Goal: Transaction & Acquisition: Purchase product/service

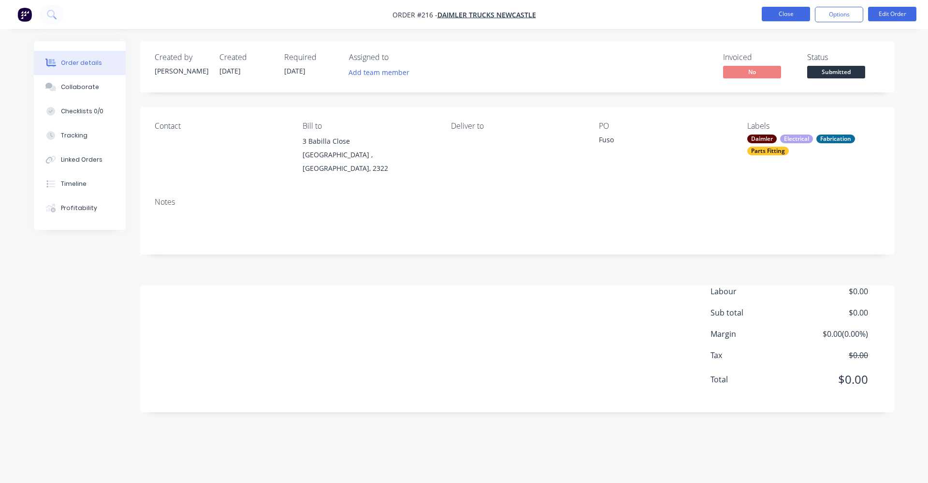
click at [787, 11] on button "Close" at bounding box center [786, 14] width 48 height 15
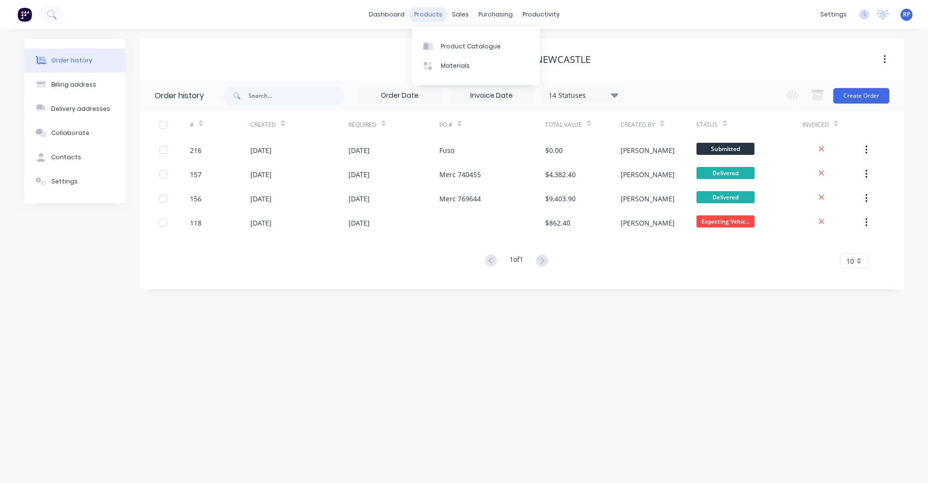
click at [420, 12] on div "products" at bounding box center [429, 14] width 38 height 15
click at [452, 49] on div "Product Catalogue" at bounding box center [471, 46] width 60 height 9
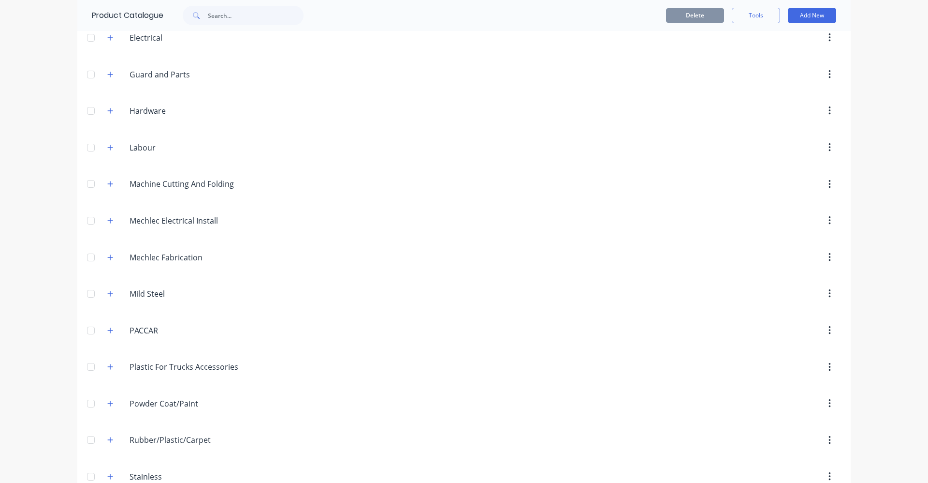
scroll to position [338, 0]
click at [109, 253] on icon "button" at bounding box center [110, 256] width 6 height 7
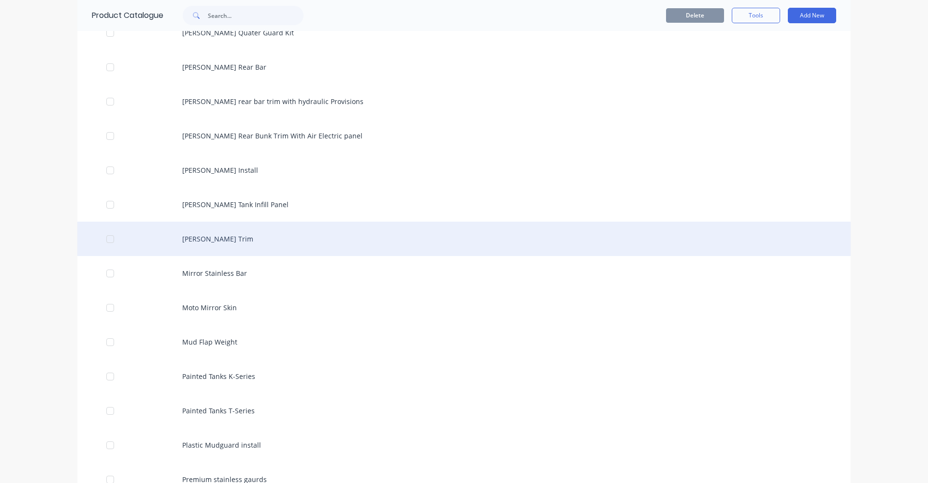
scroll to position [2321, 0]
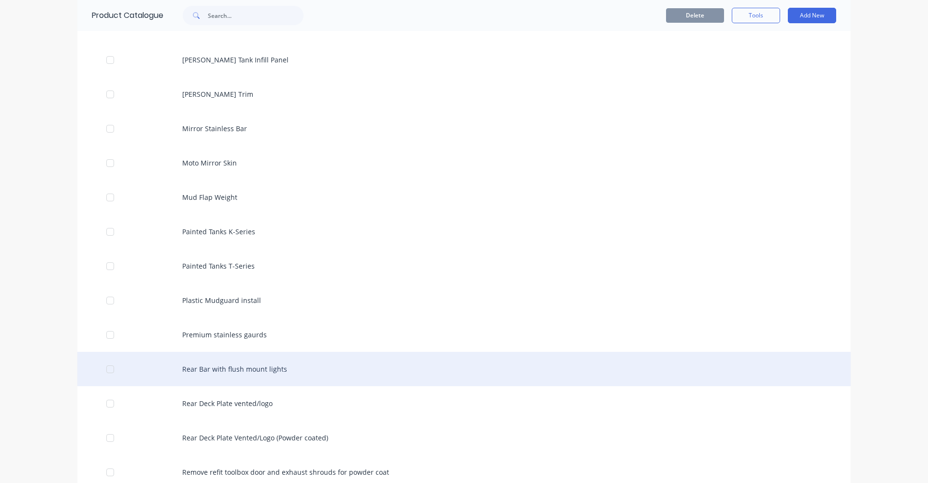
click at [262, 369] on div "Rear Bar with flush mount lights" at bounding box center [464, 369] width 774 height 34
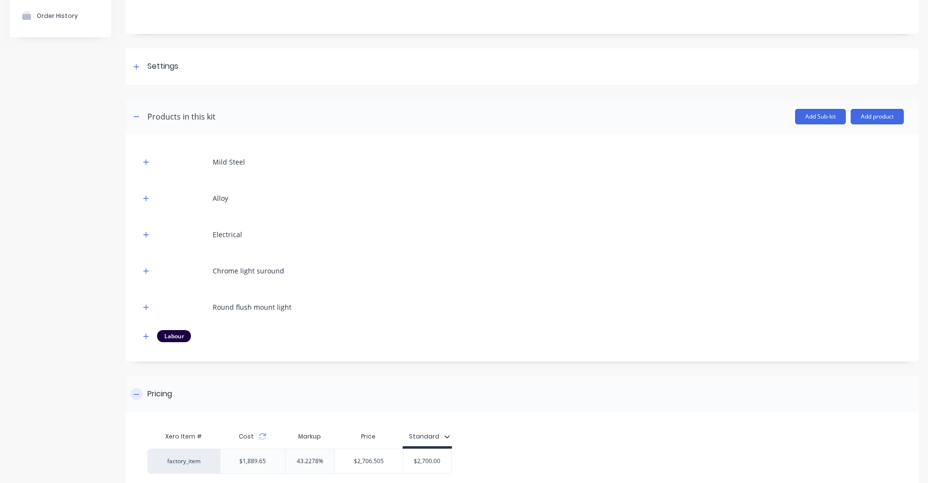
scroll to position [145, 0]
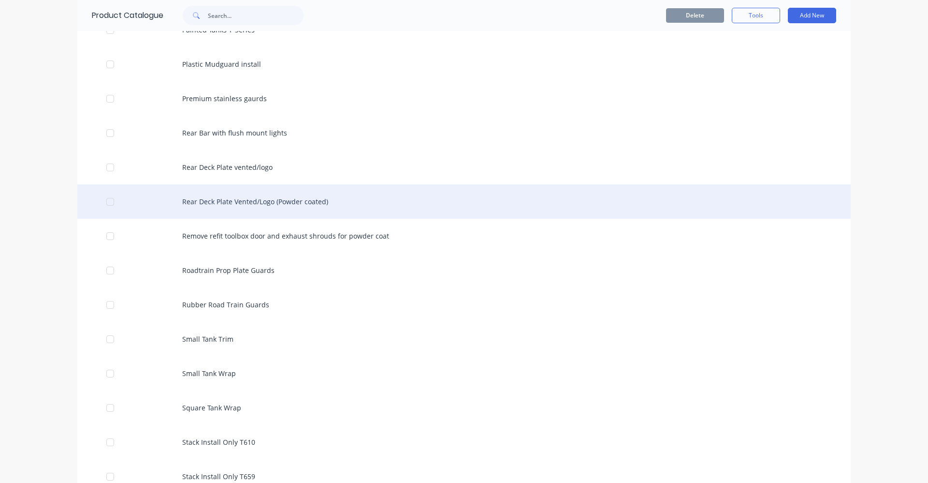
scroll to position [2563, 0]
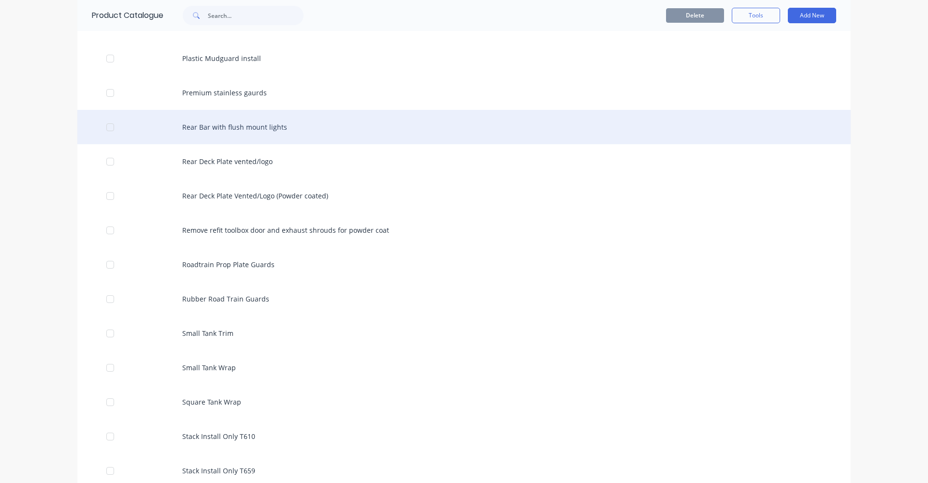
click at [236, 128] on div "Rear Bar with flush mount lights" at bounding box center [464, 127] width 774 height 34
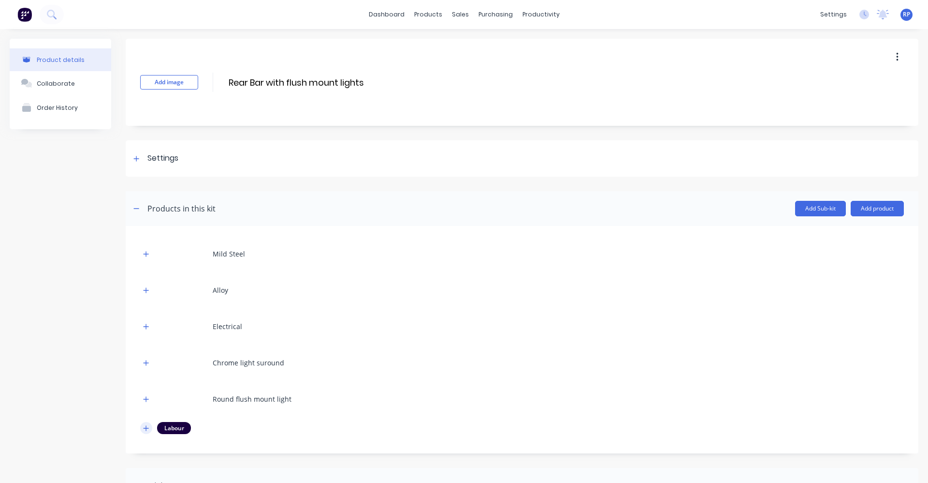
click at [149, 427] on button "button" at bounding box center [146, 428] width 12 height 12
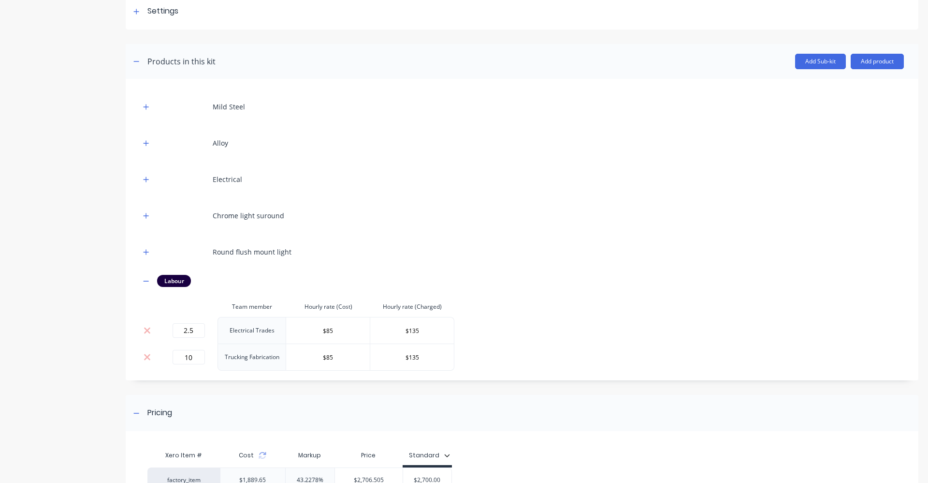
scroll to position [105, 0]
